Goal: Task Accomplishment & Management: Manage account settings

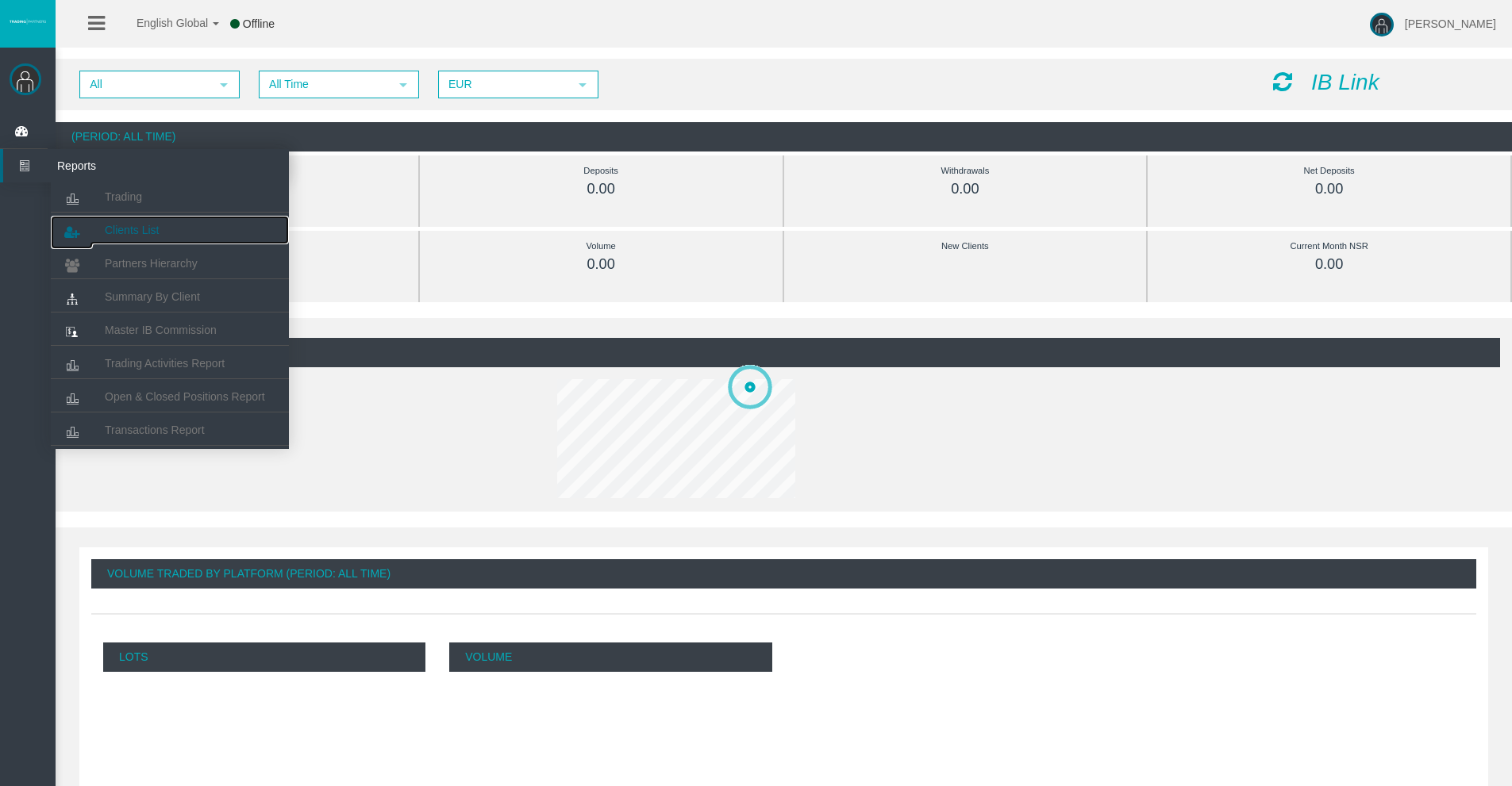
click at [145, 232] on span "Clients List" at bounding box center [132, 229] width 54 height 13
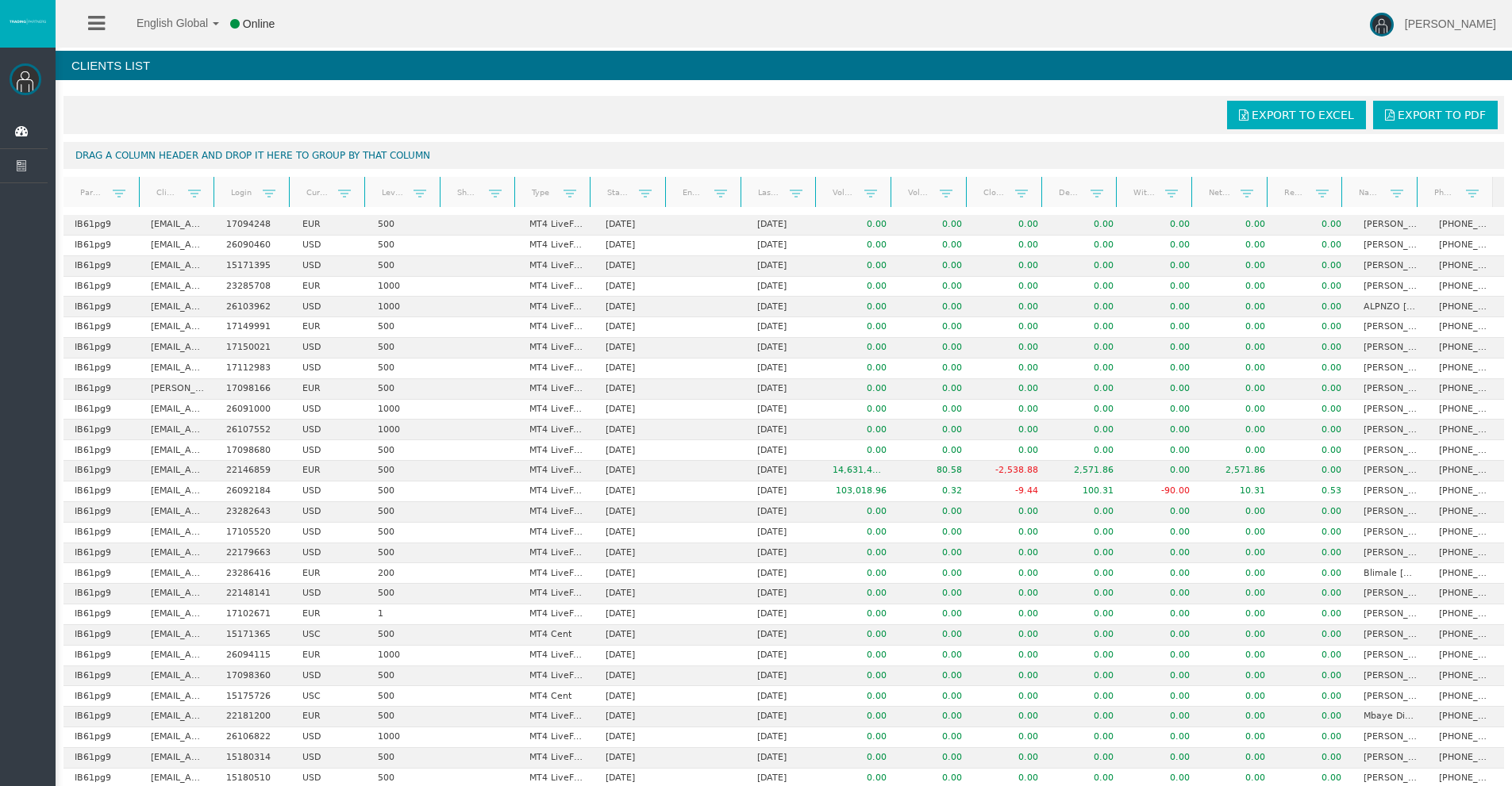
click at [607, 184] on link "Start Date" at bounding box center [619, 193] width 42 height 22
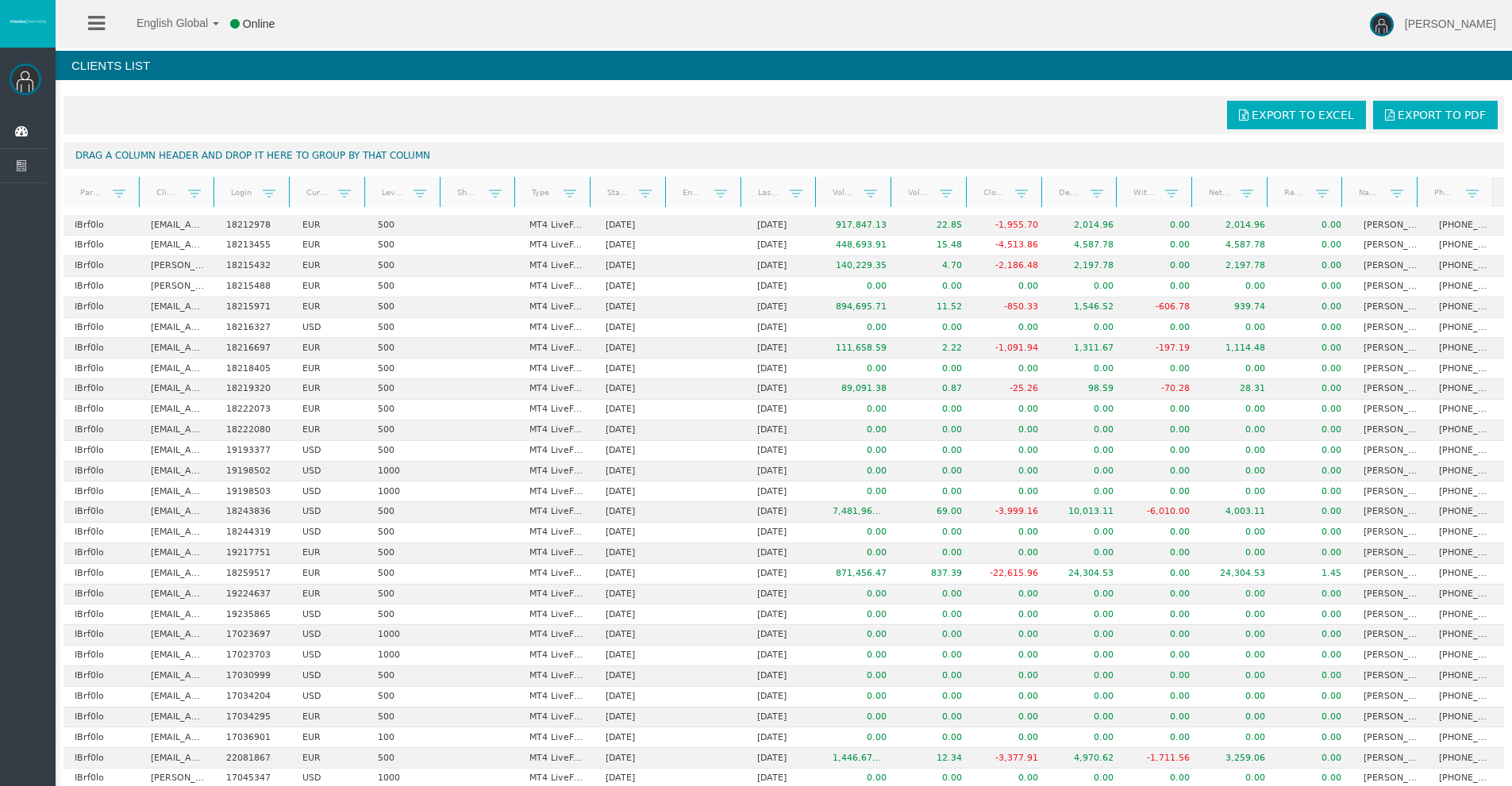
click at [607, 184] on link "Start Date" at bounding box center [619, 193] width 42 height 23
